Goal: Task Accomplishment & Management: Manage account settings

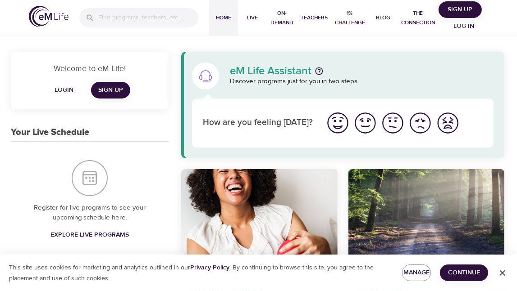
click at [456, 6] on span "Sign Up" at bounding box center [460, 9] width 36 height 11
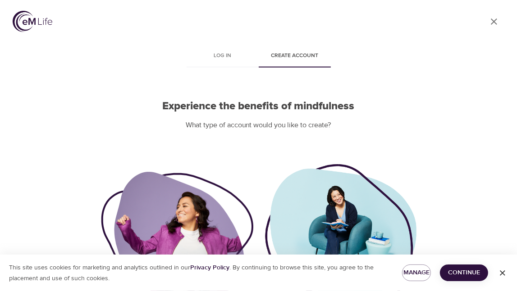
click at [492, 21] on icon "User Profile" at bounding box center [493, 21] width 11 height 11
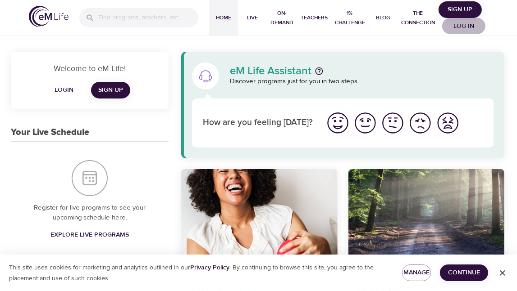
click at [467, 28] on span "Log in" at bounding box center [463, 26] width 36 height 11
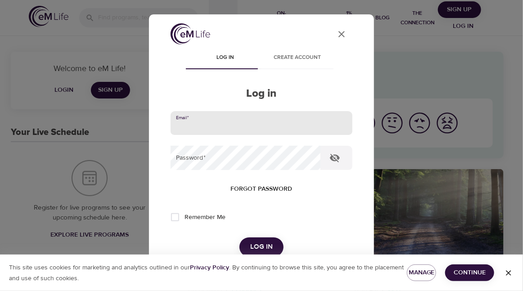
drag, startPoint x: 238, startPoint y: 115, endPoint x: 234, endPoint y: 120, distance: 6.1
click at [234, 120] on input "email" at bounding box center [262, 123] width 182 height 24
type input "detra.simon@meritain.com"
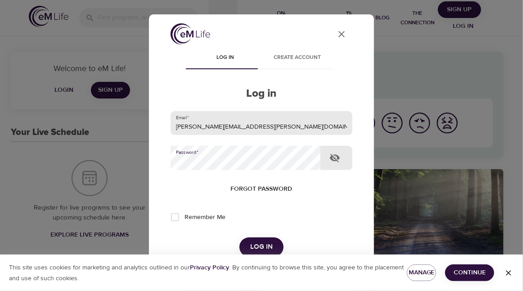
click at [240, 238] on button "Log in" at bounding box center [262, 247] width 44 height 19
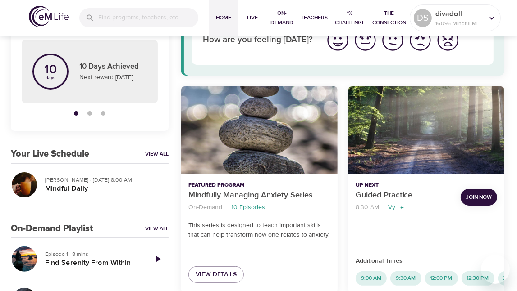
scroll to position [78, 0]
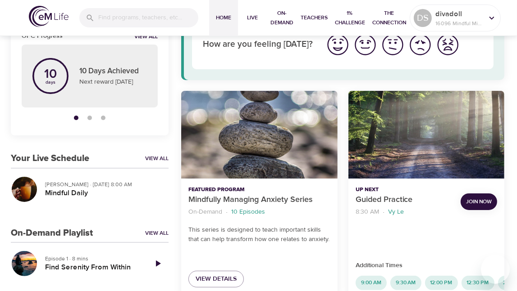
click at [509, 231] on div at bounding box center [512, 145] width 9 height 291
click at [158, 159] on link "View All" at bounding box center [156, 159] width 23 height 8
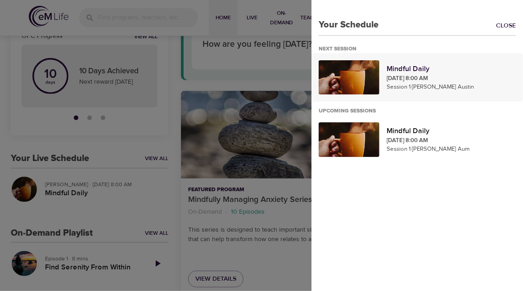
click at [384, 78] on div "Mindful Daily Sep 23, 2025 8:00 AM Session 1 · Jim Austin" at bounding box center [451, 78] width 136 height 36
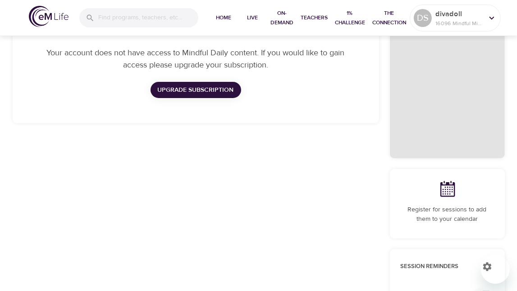
checkbox input "true"
click at [228, 16] on span "Home" at bounding box center [224, 17] width 22 height 9
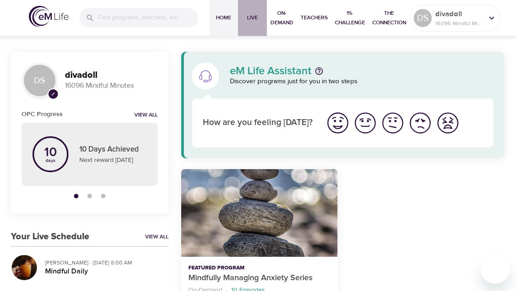
click at [262, 14] on span "Live" at bounding box center [252, 17] width 22 height 9
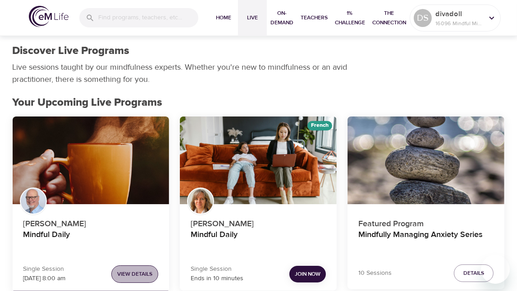
click at [132, 272] on span "View Details" at bounding box center [134, 274] width 35 height 9
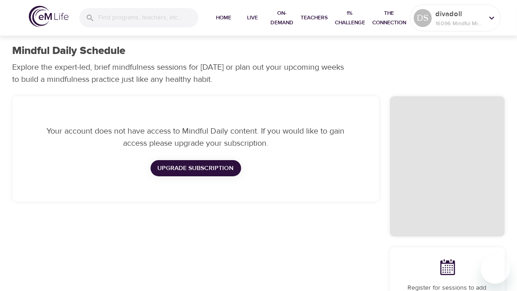
checkbox input "true"
click at [225, 14] on span "Home" at bounding box center [224, 17] width 22 height 9
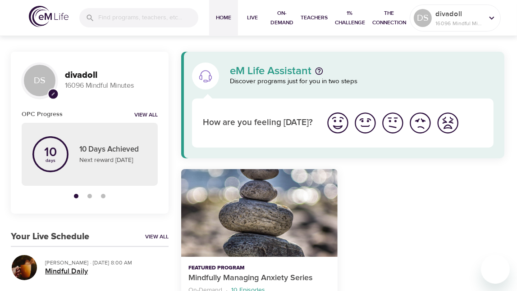
click at [54, 270] on h5 "Mindful Daily" at bounding box center [103, 271] width 116 height 9
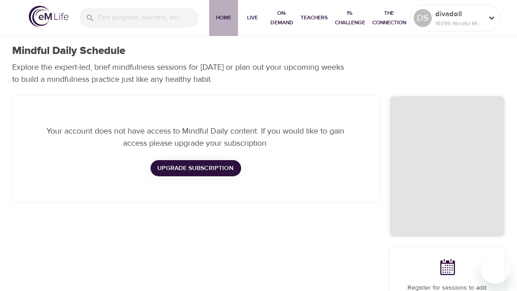
click at [215, 15] on span "Home" at bounding box center [224, 17] width 22 height 9
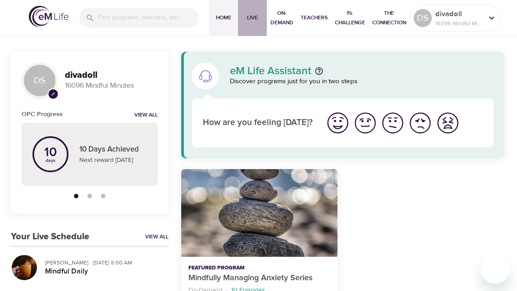
click at [261, 17] on span "Live" at bounding box center [252, 17] width 22 height 9
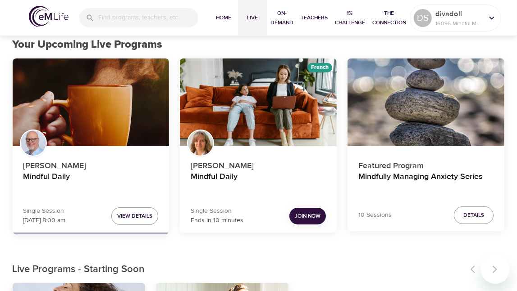
scroll to position [60, 0]
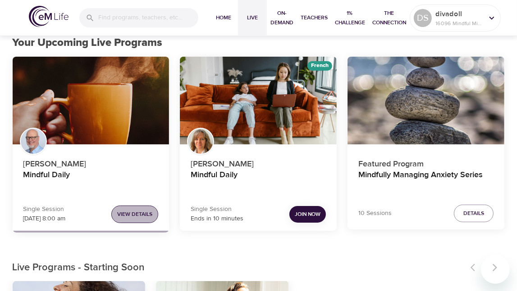
click at [150, 213] on span "View Details" at bounding box center [134, 214] width 35 height 9
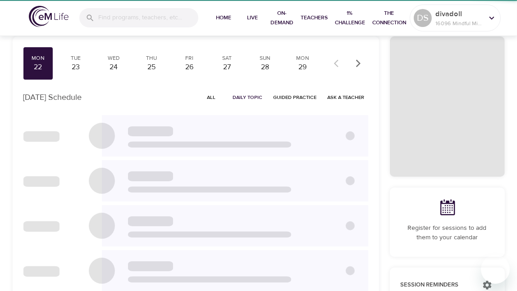
scroll to position [56, 0]
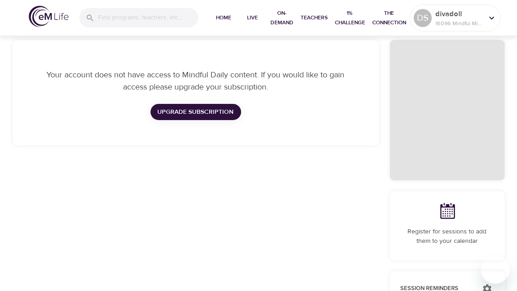
checkbox input "true"
